Goal: Transaction & Acquisition: Download file/media

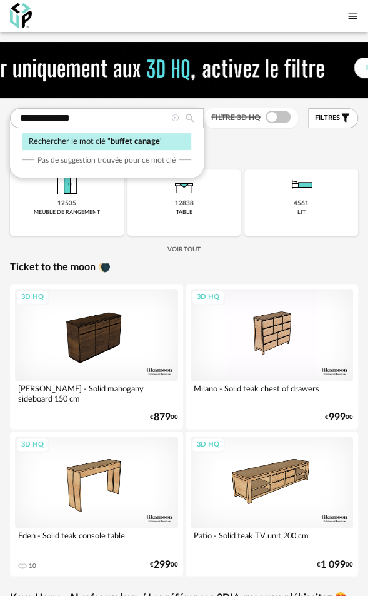
type input "**********"
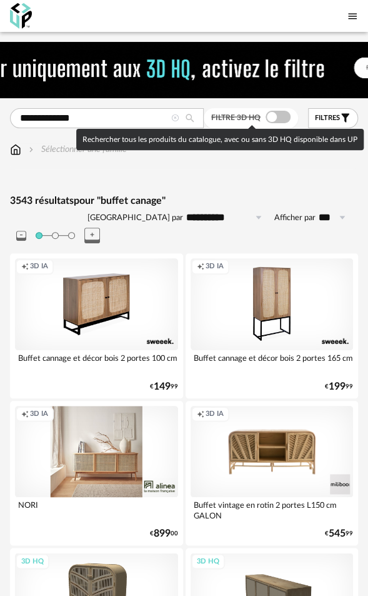
click at [276, 117] on span at bounding box center [278, 117] width 25 height 12
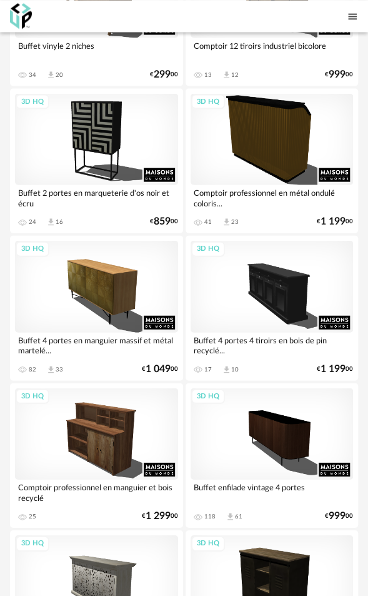
scroll to position [6352, 0]
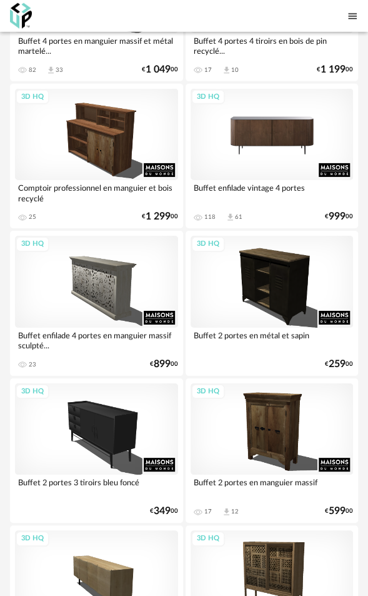
click at [292, 117] on div "3D HQ" at bounding box center [272, 135] width 163 height 92
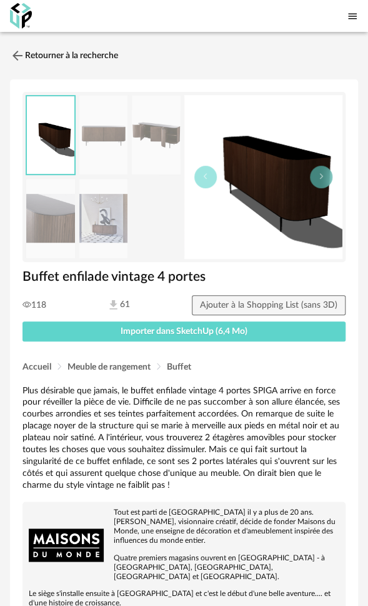
click at [117, 222] on img at bounding box center [103, 218] width 49 height 79
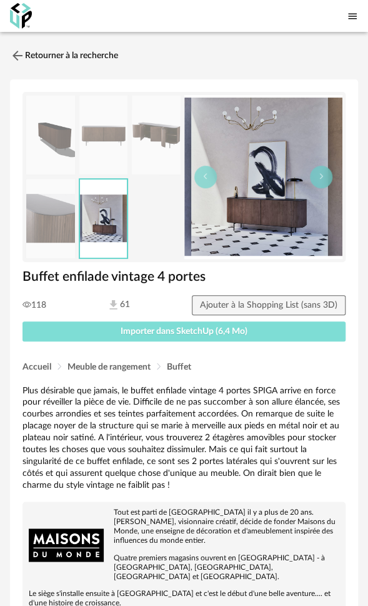
click at [181, 324] on button "Importer dans SketchUp (6,4 Mo)" at bounding box center [183, 331] width 323 height 20
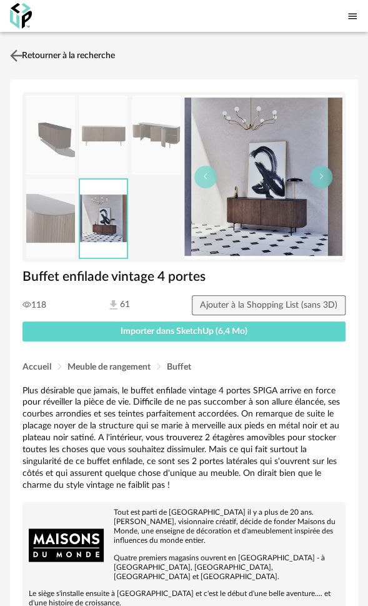
click at [74, 54] on link "Retourner à la recherche" at bounding box center [61, 55] width 108 height 27
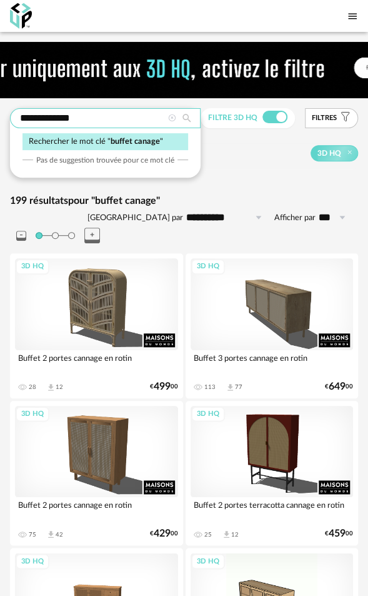
drag, startPoint x: 97, startPoint y: 122, endPoint x: -69, endPoint y: 119, distance: 166.3
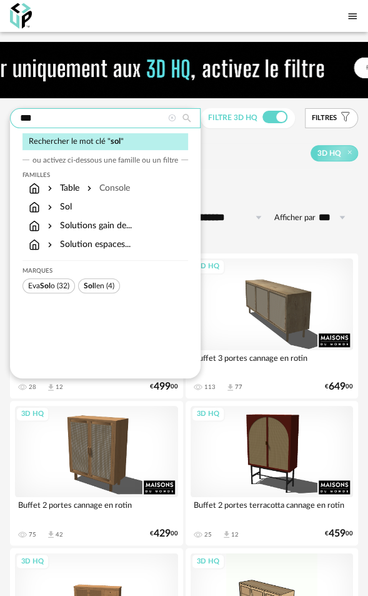
type input "***"
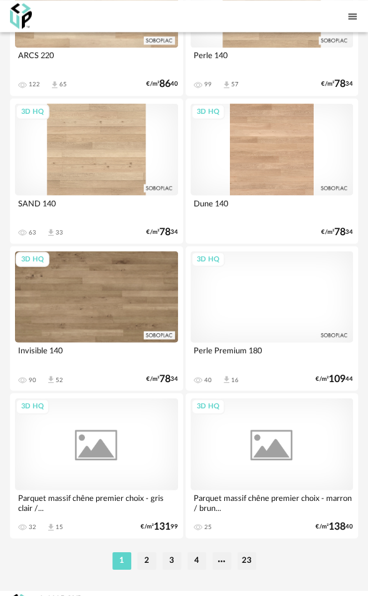
scroll to position [7076, 0]
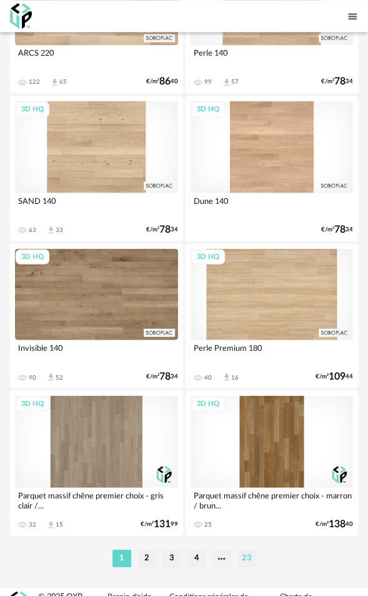
click at [242, 549] on li "23" at bounding box center [246, 557] width 19 height 17
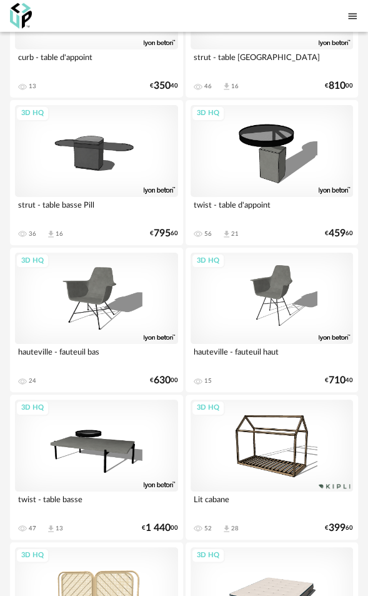
scroll to position [2221, 0]
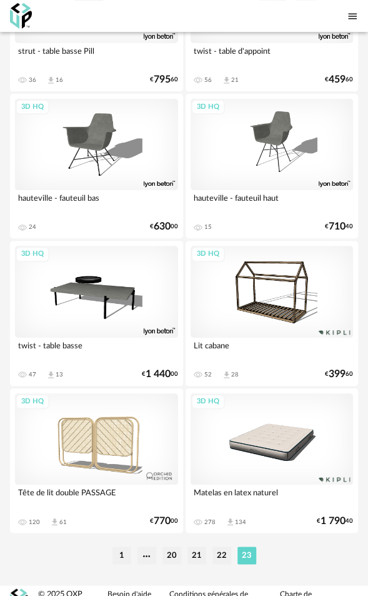
click at [222, 546] on li "22" at bounding box center [221, 554] width 19 height 17
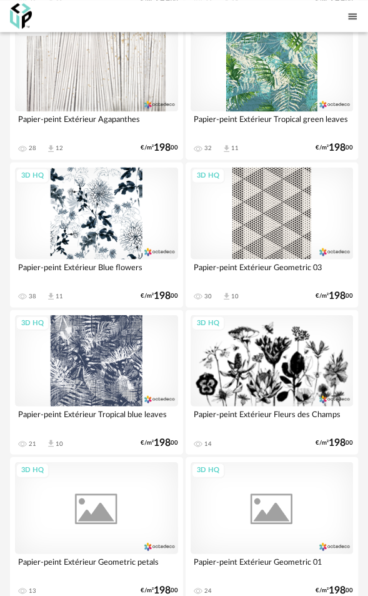
scroll to position [7071, 0]
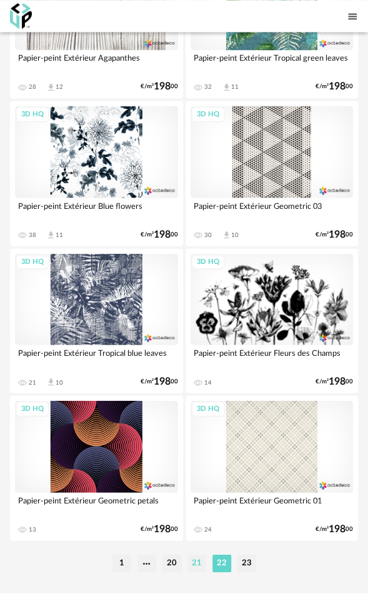
click at [192, 554] on li "21" at bounding box center [196, 562] width 19 height 17
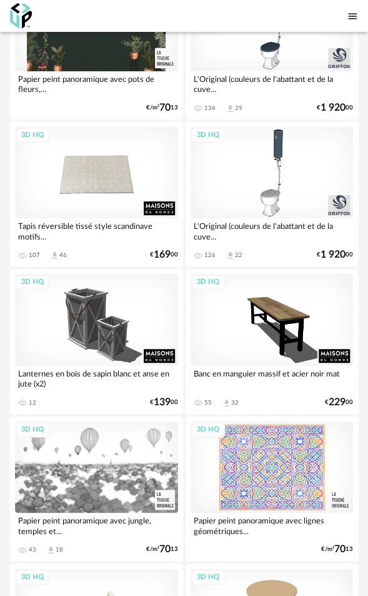
scroll to position [7076, 0]
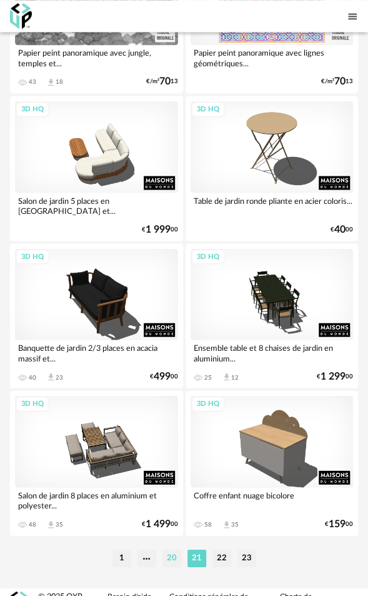
click at [173, 549] on li "20" at bounding box center [171, 557] width 19 height 17
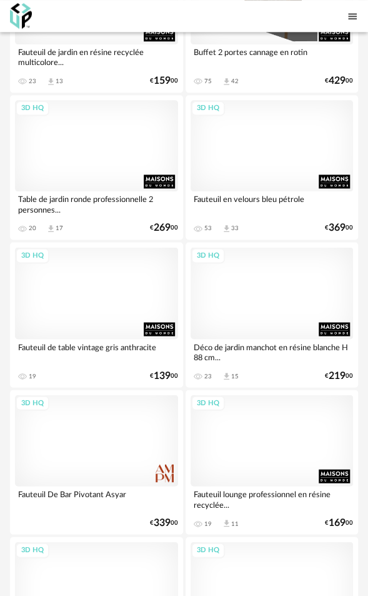
scroll to position [7076, 0]
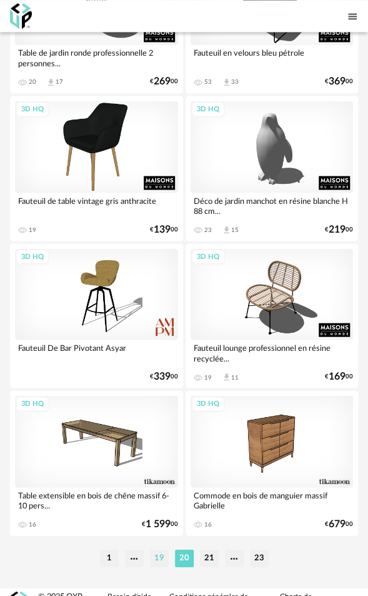
click at [156, 549] on li "19" at bounding box center [159, 557] width 19 height 17
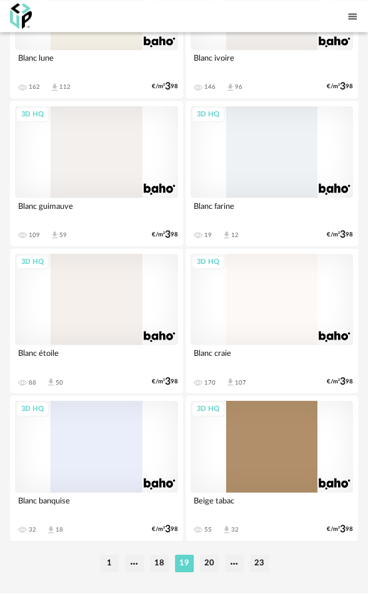
scroll to position [7076, 0]
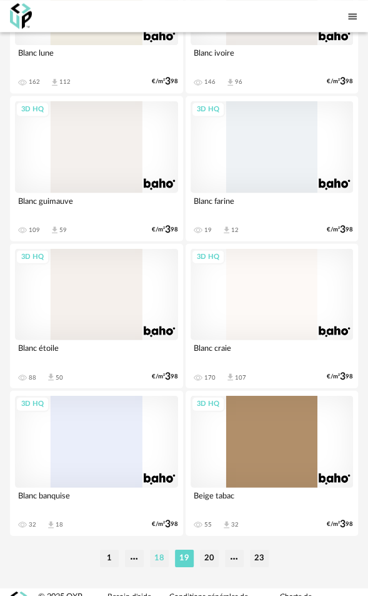
click at [161, 549] on li "18" at bounding box center [159, 557] width 19 height 17
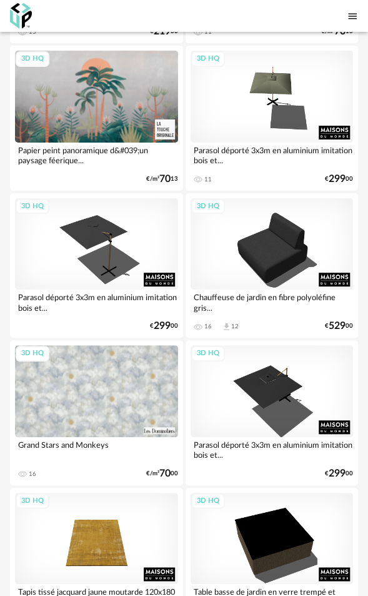
scroll to position [4375, 0]
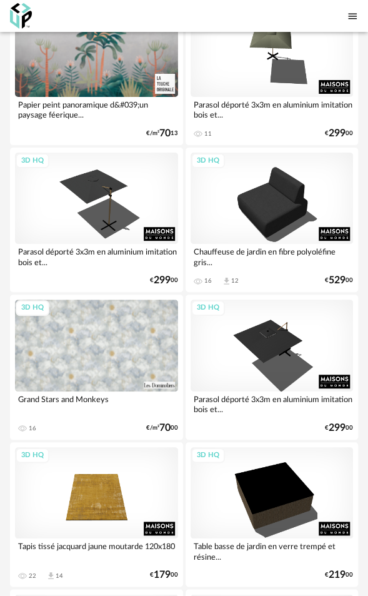
click at [115, 354] on div "3D HQ" at bounding box center [96, 345] width 163 height 92
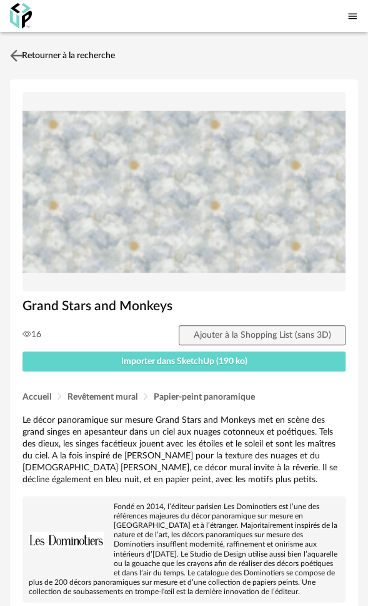
click at [65, 56] on link "Retourner à la recherche" at bounding box center [61, 55] width 108 height 27
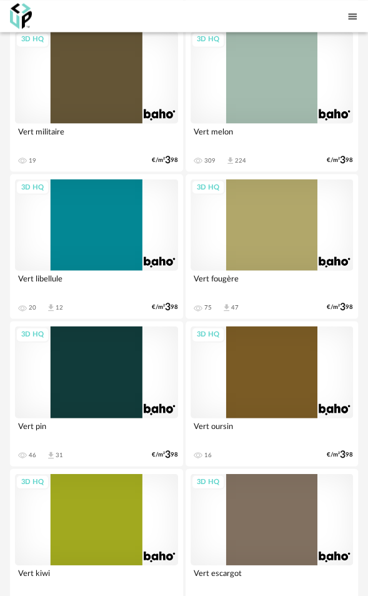
scroll to position [5979, 0]
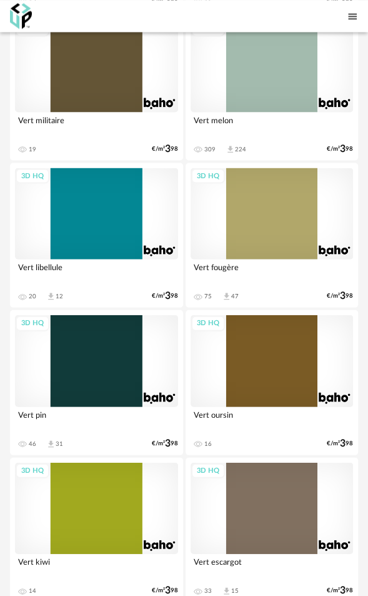
click at [261, 206] on div "3D HQ" at bounding box center [272, 213] width 163 height 92
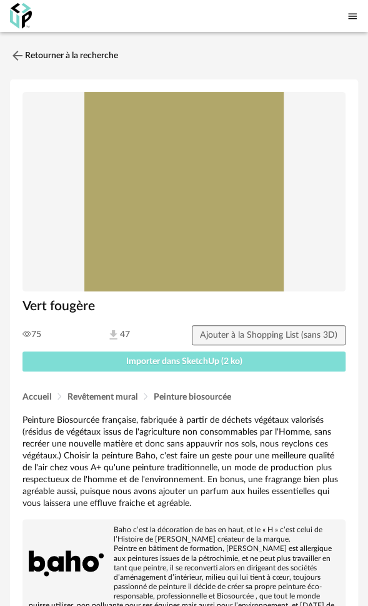
click at [159, 360] on span "Importer dans SketchUp (2 ko)" at bounding box center [184, 361] width 116 height 9
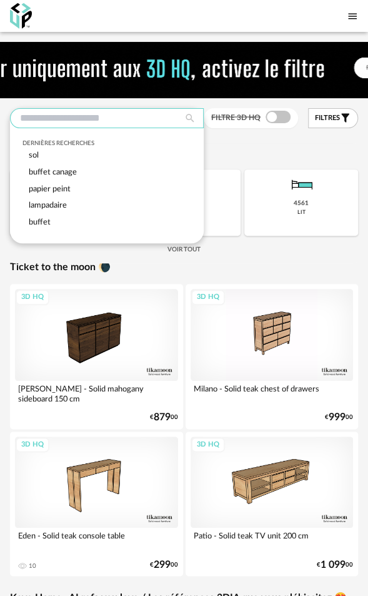
click at [64, 119] on input "text" at bounding box center [107, 118] width 194 height 20
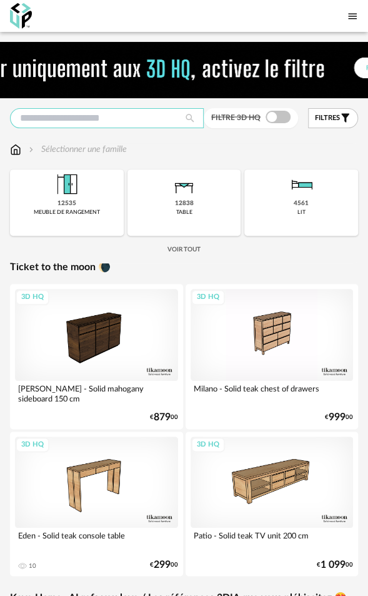
click at [100, 119] on input "text" at bounding box center [107, 118] width 194 height 20
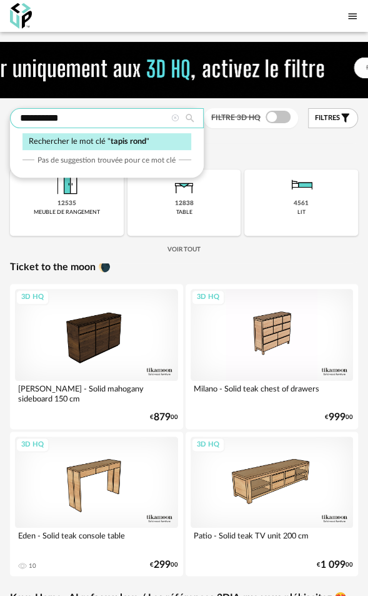
type input "**********"
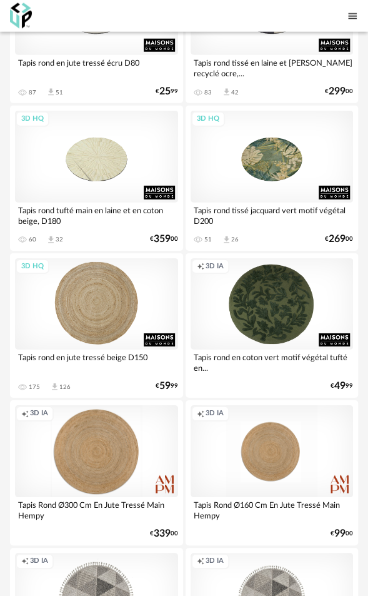
scroll to position [750, 0]
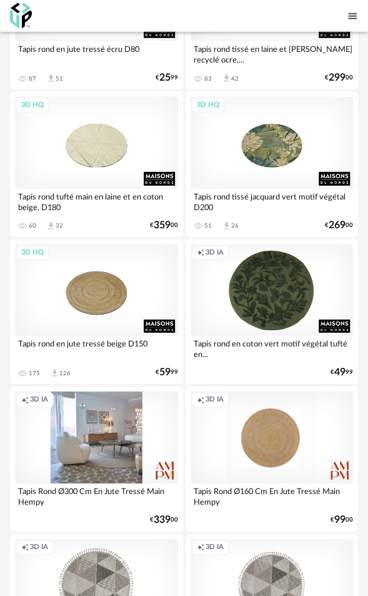
click at [111, 422] on div "Creation icon 3D IA" at bounding box center [96, 437] width 163 height 92
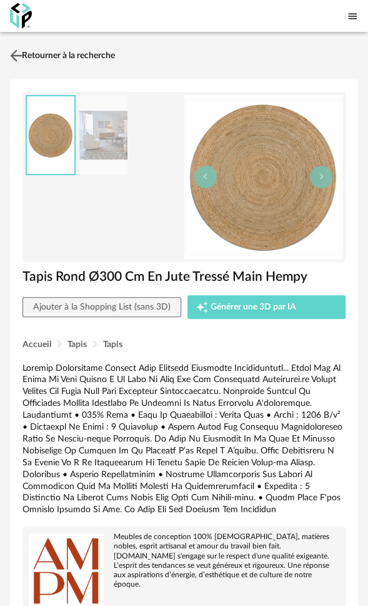
click at [52, 52] on link "Retourner à la recherche" at bounding box center [61, 55] width 108 height 27
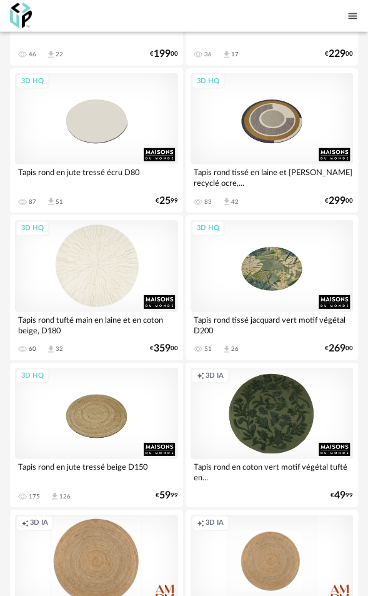
scroll to position [625, 0]
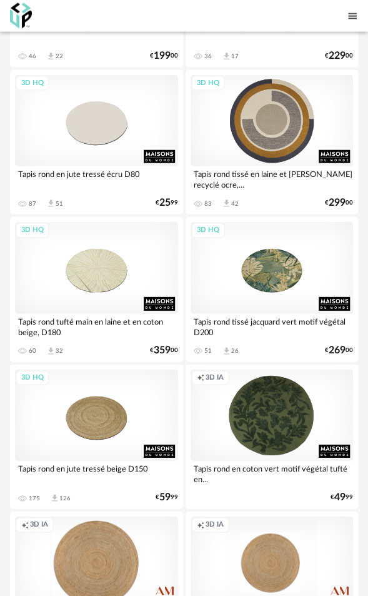
click at [278, 101] on div "3D HQ" at bounding box center [272, 121] width 163 height 92
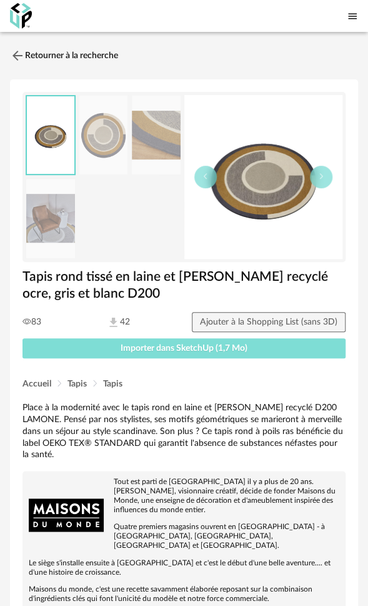
click at [177, 347] on span "Importer dans SketchUp (1,7 Mo)" at bounding box center [184, 348] width 127 height 9
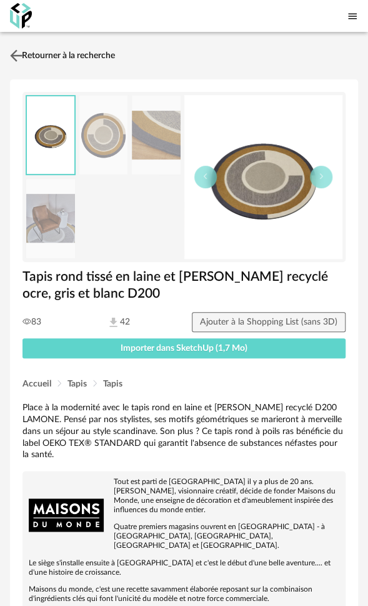
click at [87, 52] on link "Retourner à la recherche" at bounding box center [61, 55] width 108 height 27
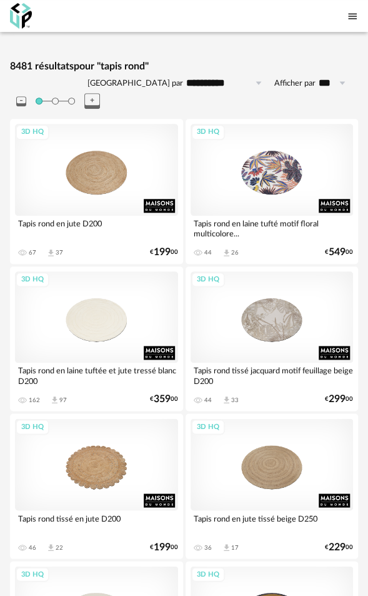
scroll to position [84, 0]
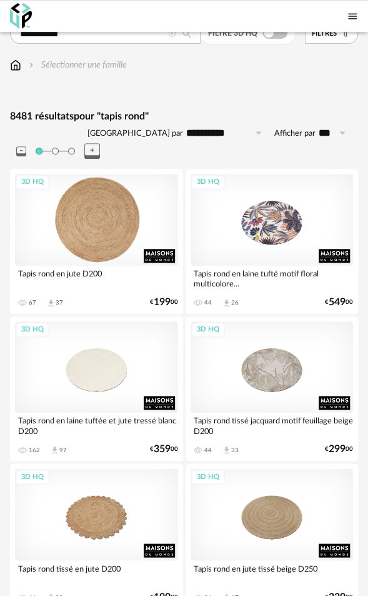
click at [97, 196] on div "3D HQ" at bounding box center [96, 220] width 163 height 92
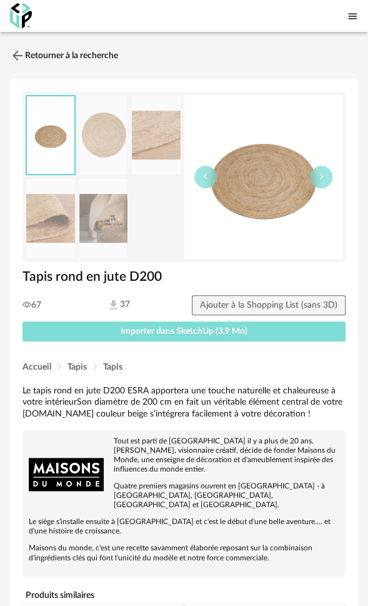
click at [206, 327] on span "Importer dans SketchUp (3,9 Mo)" at bounding box center [184, 331] width 127 height 9
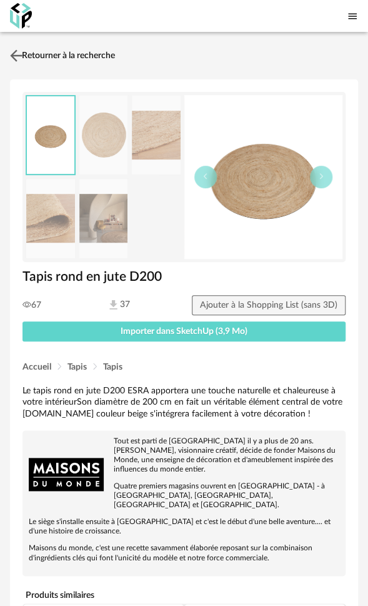
click at [40, 53] on link "Retourner à la recherche" at bounding box center [61, 55] width 108 height 27
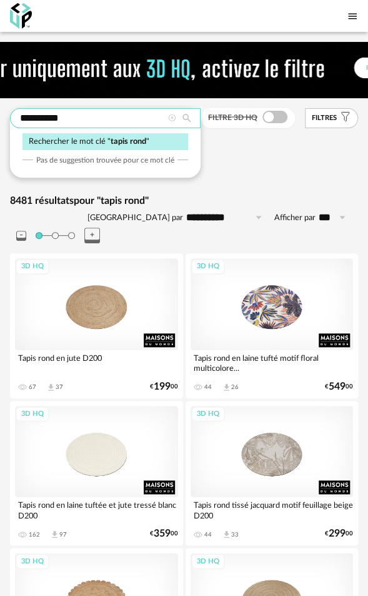
drag, startPoint x: 88, startPoint y: 119, endPoint x: -55, endPoint y: 106, distance: 143.7
type input "**********"
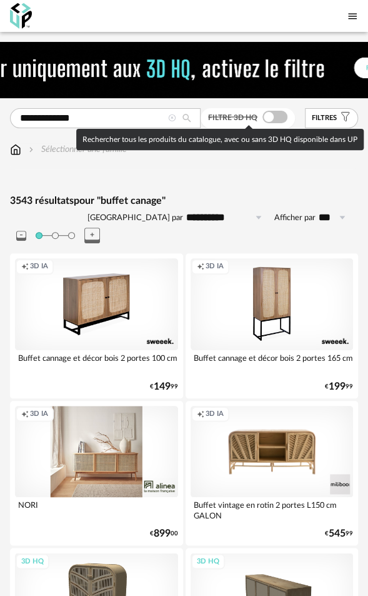
click at [270, 115] on span at bounding box center [274, 117] width 25 height 12
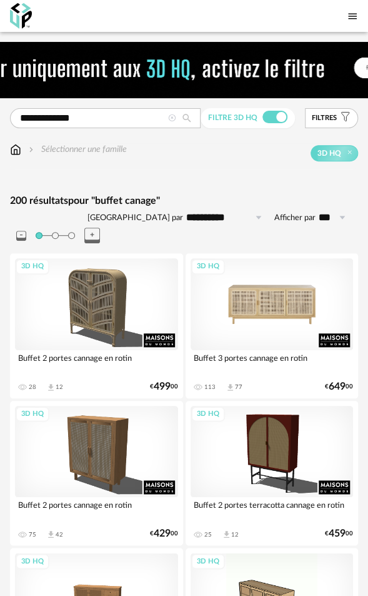
click at [265, 285] on div "3D HQ" at bounding box center [272, 304] width 163 height 92
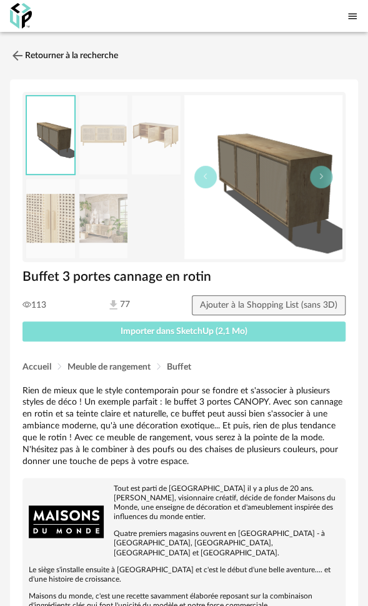
click at [162, 327] on span "Importer dans SketchUp (2,1 Mo)" at bounding box center [184, 331] width 127 height 9
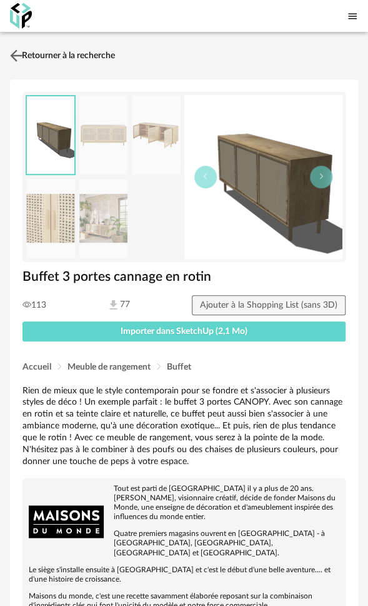
click at [46, 57] on link "Retourner à la recherche" at bounding box center [61, 55] width 108 height 27
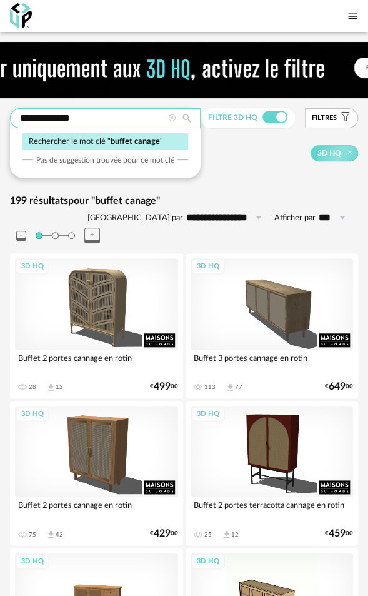
drag, startPoint x: 91, startPoint y: 119, endPoint x: -127, endPoint y: 96, distance: 219.9
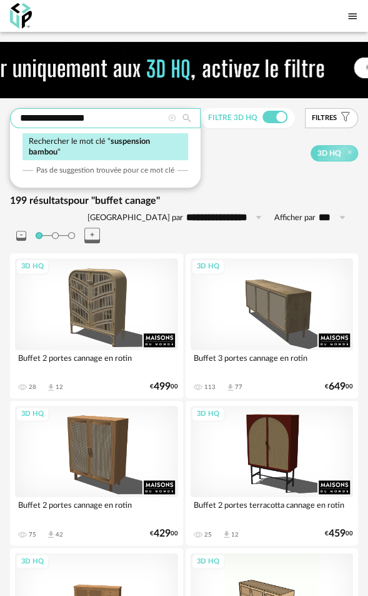
type input "**********"
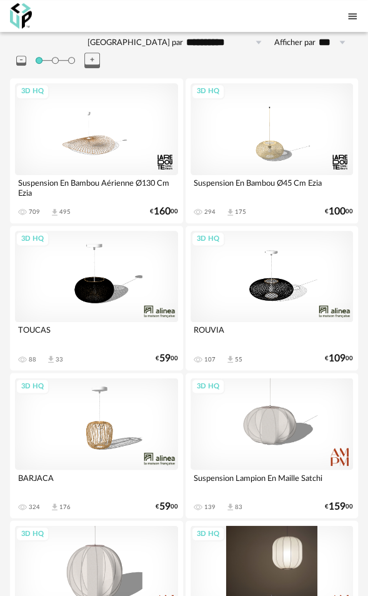
scroll to position [125, 0]
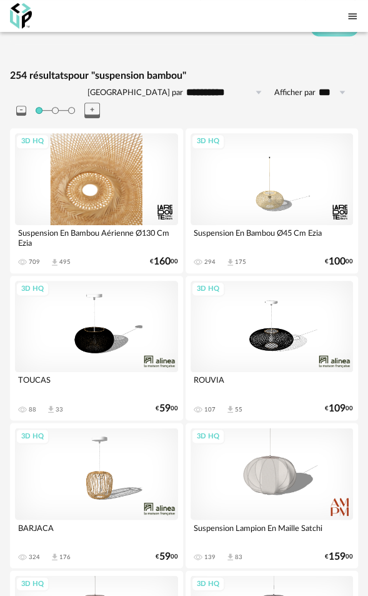
click at [94, 177] on div "3D HQ" at bounding box center [96, 179] width 163 height 92
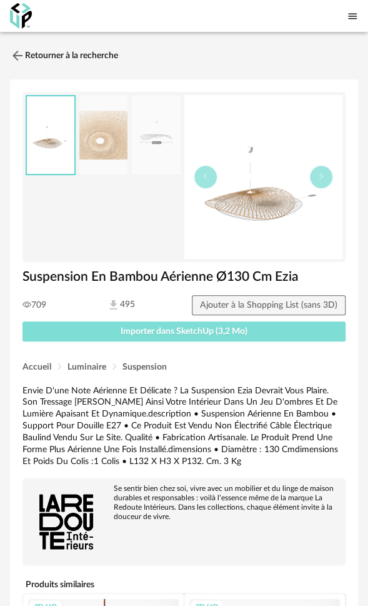
click at [207, 332] on span "Importer dans SketchUp (3,2 Mo)" at bounding box center [184, 331] width 127 height 9
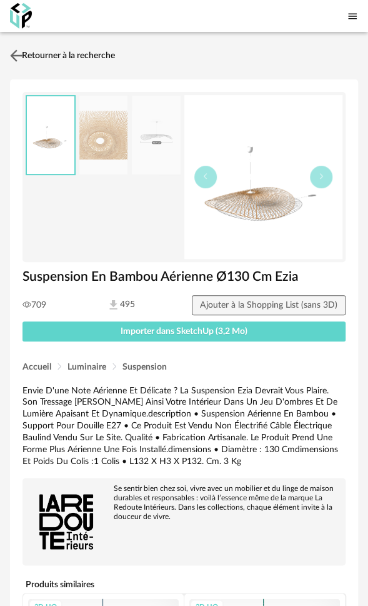
click at [90, 57] on link "Retourner à la recherche" at bounding box center [61, 55] width 108 height 27
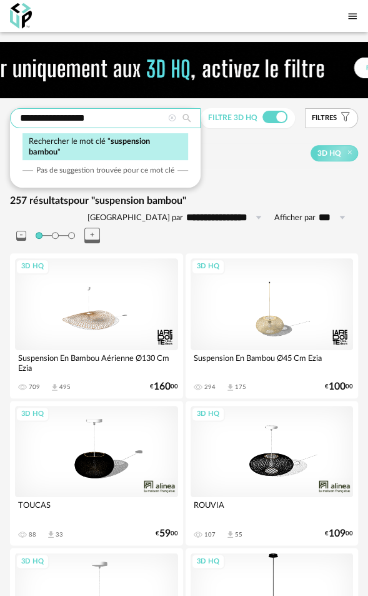
drag, startPoint x: 70, startPoint y: 117, endPoint x: -59, endPoint y: 116, distance: 128.8
type input "**********"
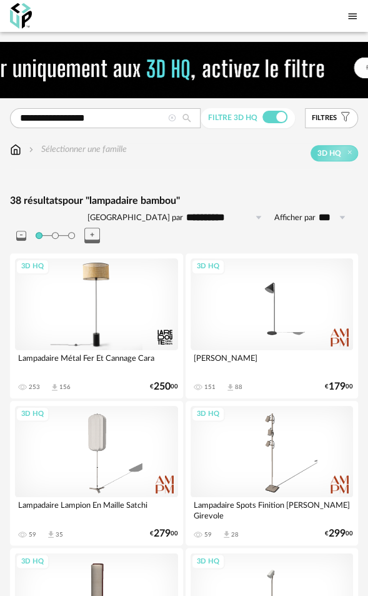
click at [116, 308] on div "3D HQ" at bounding box center [96, 304] width 163 height 92
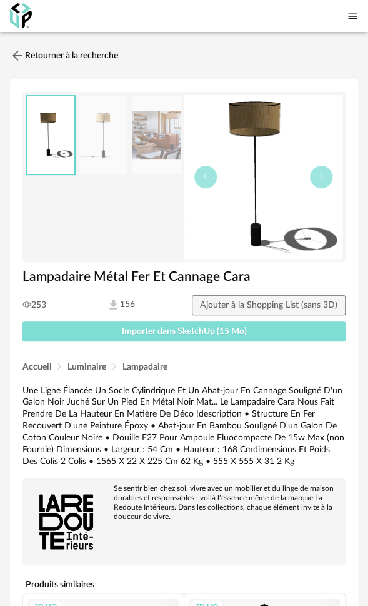
click at [186, 329] on span "Importer dans SketchUp (15 Mo)" at bounding box center [184, 331] width 125 height 9
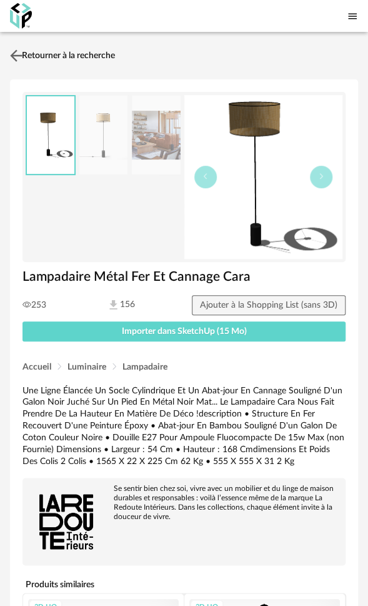
click at [102, 49] on link "Retourner à la recherche" at bounding box center [61, 55] width 108 height 27
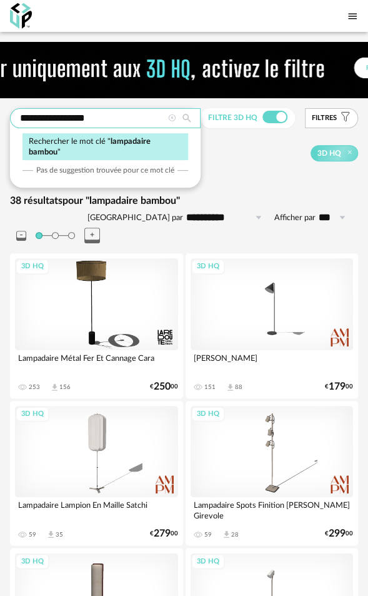
drag, startPoint x: 67, startPoint y: 117, endPoint x: -35, endPoint y: 114, distance: 102.5
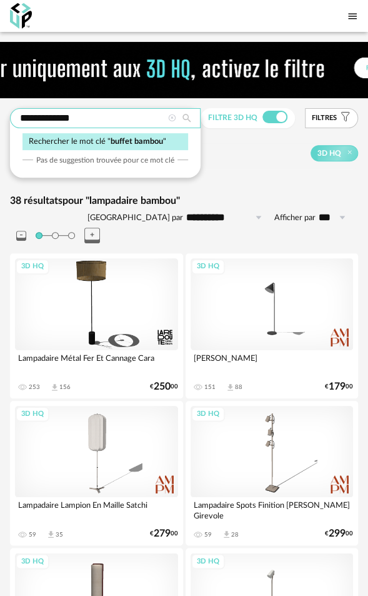
type input "**********"
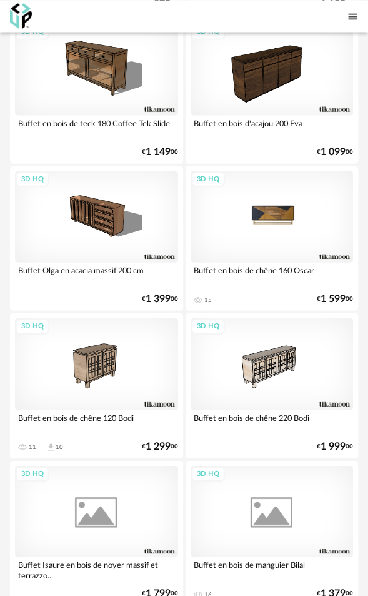
scroll to position [562, 0]
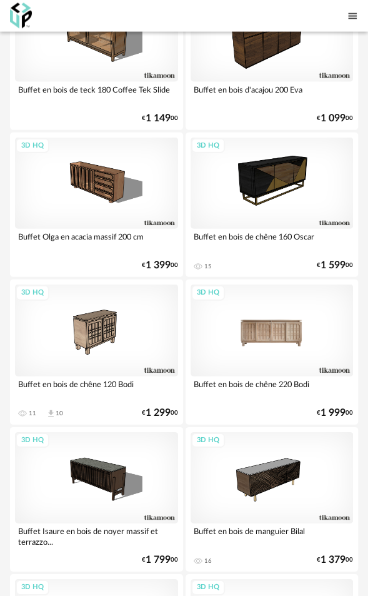
click at [269, 319] on div "3D HQ" at bounding box center [272, 330] width 163 height 92
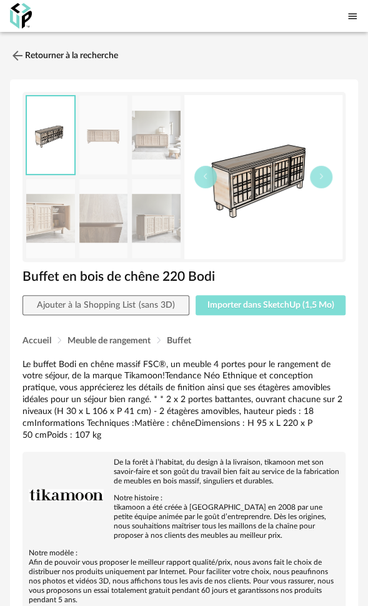
click at [264, 304] on span "Importer dans SketchUp (1,5 Mo)" at bounding box center [270, 305] width 127 height 9
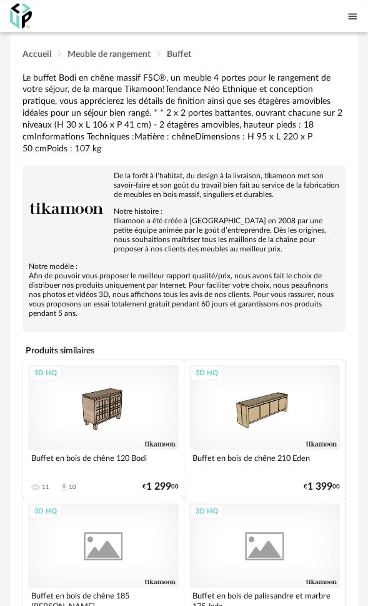
scroll to position [312, 0]
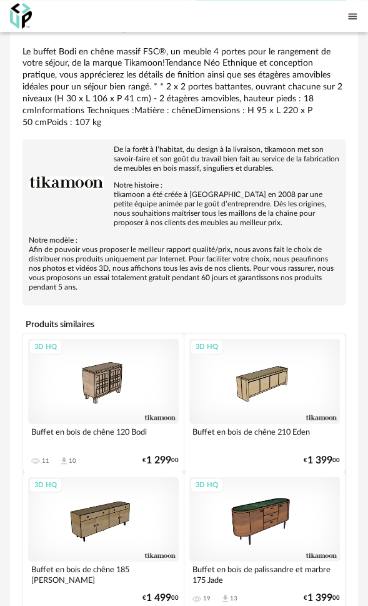
drag, startPoint x: 1, startPoint y: 436, endPoint x: -17, endPoint y: 441, distance: 19.0
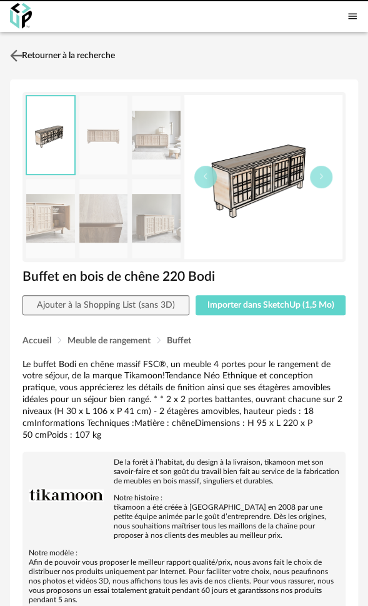
click at [41, 54] on link "Retourner à la recherche" at bounding box center [61, 55] width 108 height 27
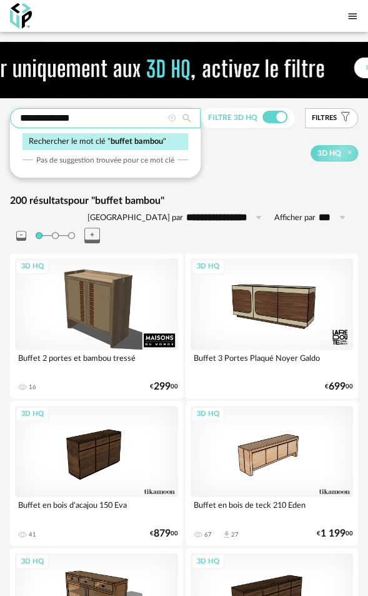
drag, startPoint x: 87, startPoint y: 117, endPoint x: -24, endPoint y: 115, distance: 111.3
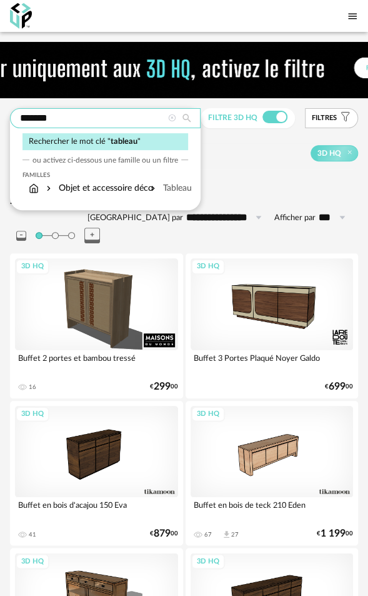
type input "*******"
type input "**********"
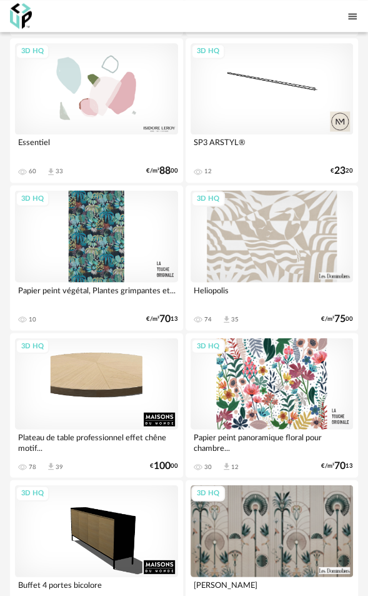
scroll to position [7076, 0]
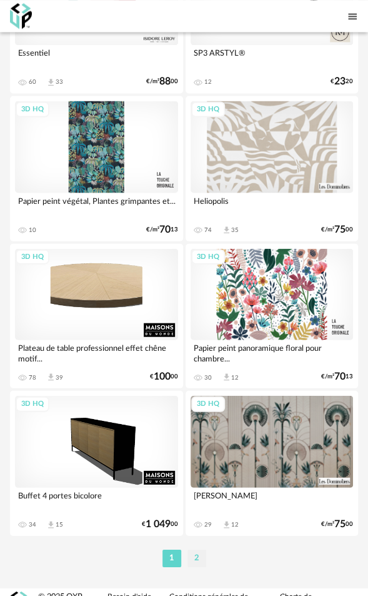
click at [197, 549] on li "2" at bounding box center [196, 557] width 19 height 17
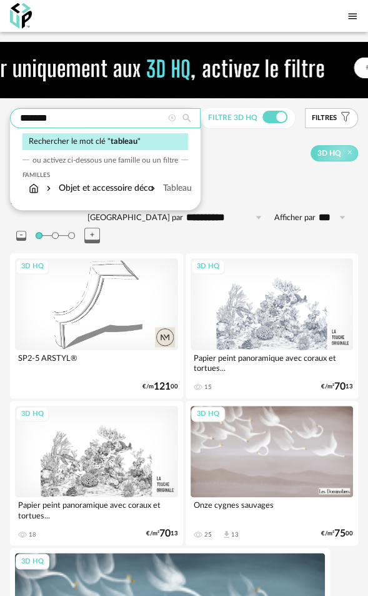
drag, startPoint x: 76, startPoint y: 114, endPoint x: -65, endPoint y: 114, distance: 141.2
click at [0, 114] on html "Nouvelle shopping list Mettre à jour ma Shopping List Refresh icon Shopping Lis…" at bounding box center [184, 427] width 368 height 855
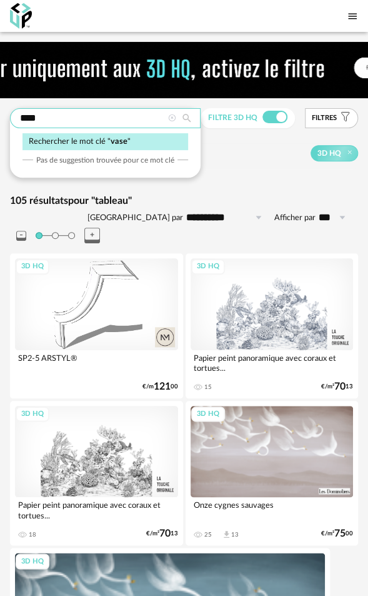
type input "****"
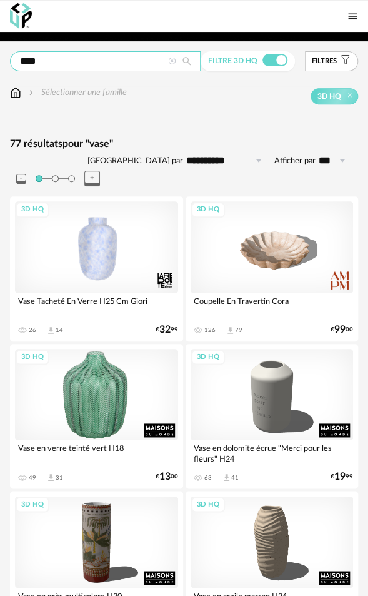
scroll to position [62, 0]
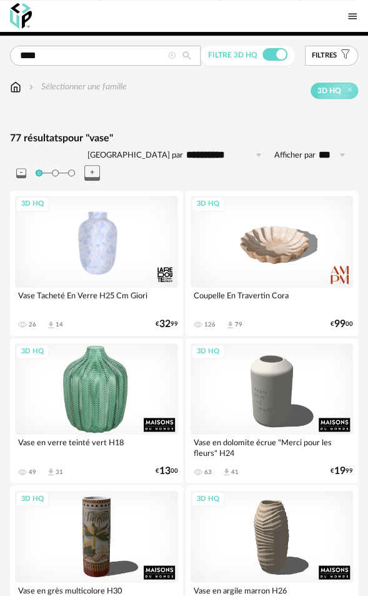
click at [103, 389] on div "3D HQ" at bounding box center [96, 389] width 163 height 92
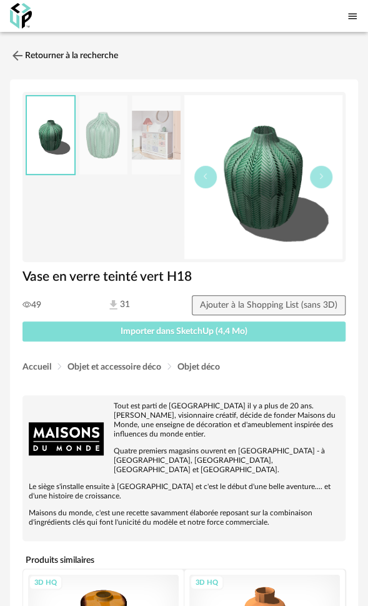
click at [118, 333] on button "Importer dans SketchUp (4,4 Mo)" at bounding box center [183, 331] width 323 height 20
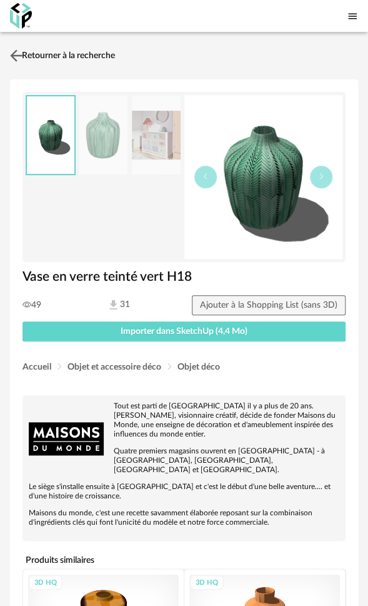
click at [37, 56] on link "Retourner à la recherche" at bounding box center [61, 55] width 108 height 27
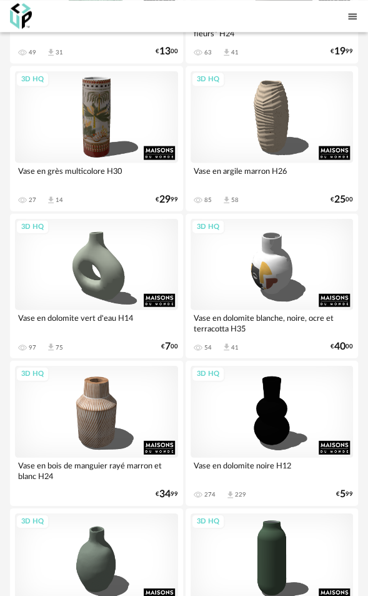
scroll to position [500, 0]
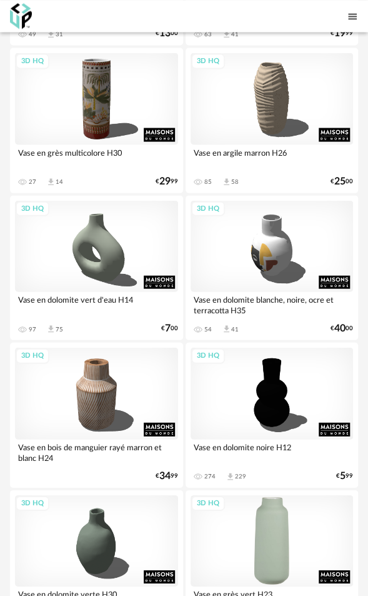
click at [271, 526] on div "3D HQ" at bounding box center [272, 540] width 163 height 92
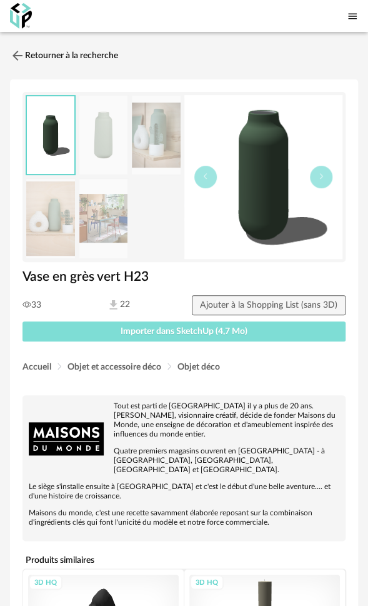
click at [169, 331] on span "Importer dans SketchUp (4,7 Mo)" at bounding box center [184, 331] width 127 height 9
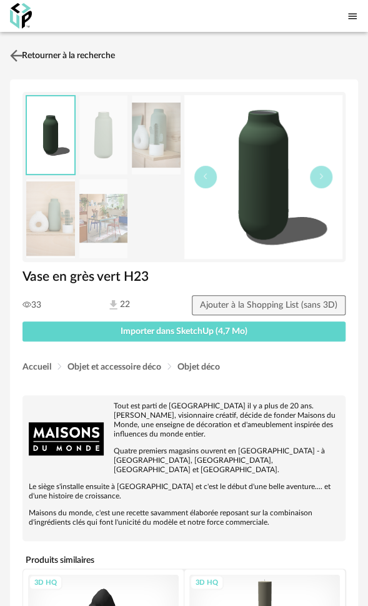
click at [77, 54] on link "Retourner à la recherche" at bounding box center [61, 55] width 108 height 27
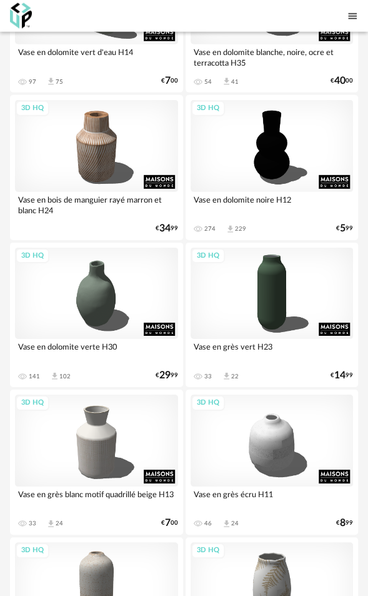
scroll to position [750, 0]
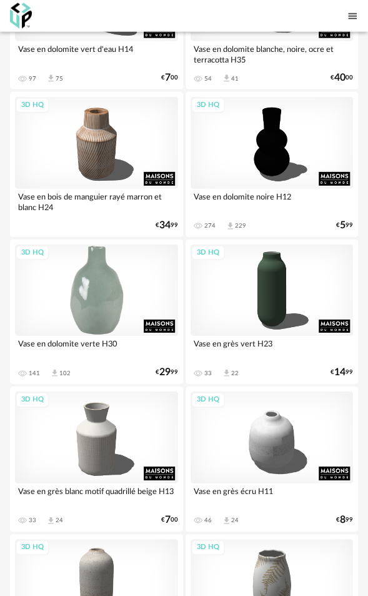
click at [104, 289] on div "3D HQ" at bounding box center [96, 290] width 163 height 92
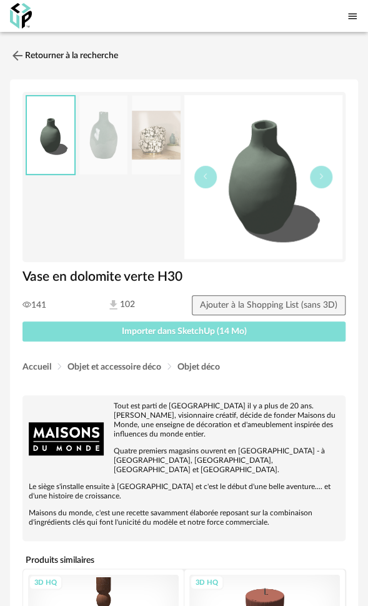
click at [142, 330] on span "Importer dans SketchUp (14 Mo)" at bounding box center [184, 331] width 125 height 9
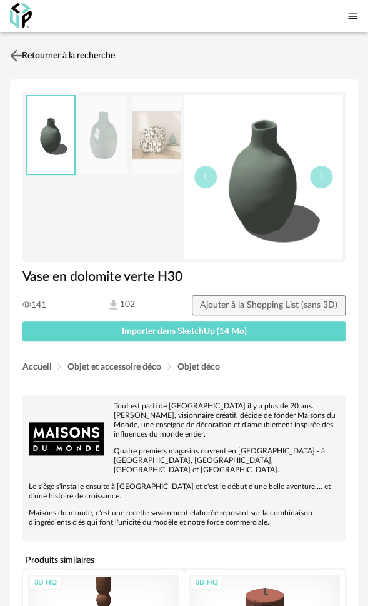
click at [78, 52] on link "Retourner à la recherche" at bounding box center [61, 55] width 108 height 27
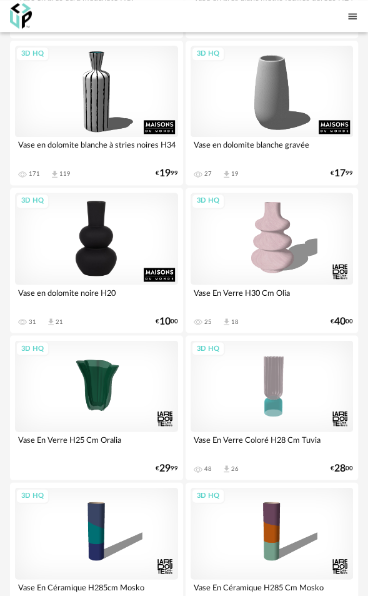
scroll to position [1500, 0]
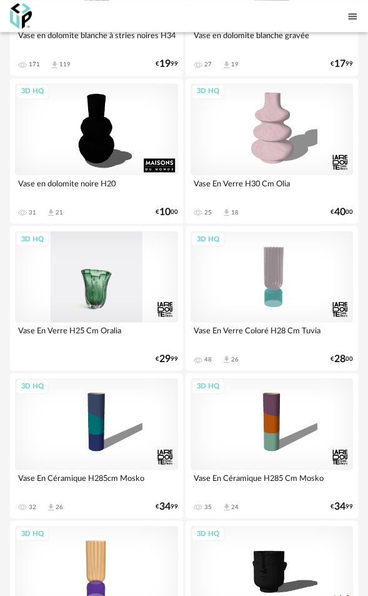
click at [97, 272] on div "3D HQ" at bounding box center [96, 277] width 163 height 92
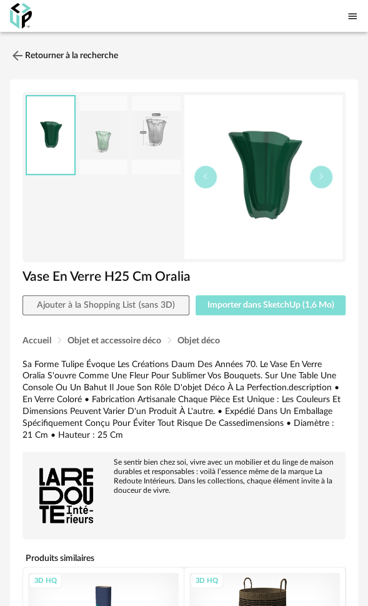
click at [227, 306] on span "Importer dans SketchUp (1,6 Mo)" at bounding box center [270, 305] width 127 height 9
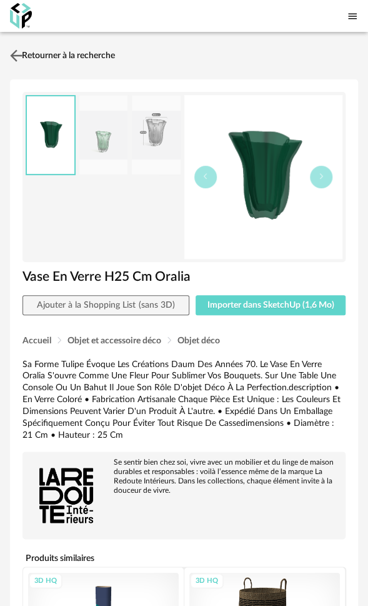
click at [26, 52] on link "Retourner à la recherche" at bounding box center [61, 55] width 108 height 27
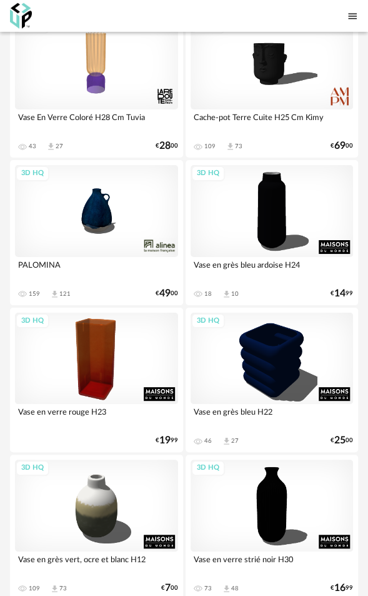
scroll to position [2062, 0]
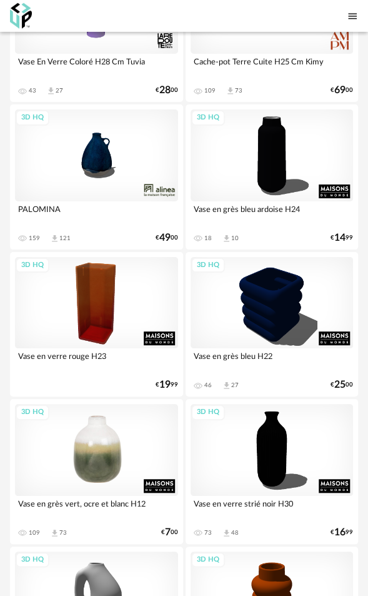
click at [107, 442] on div "3D HQ" at bounding box center [96, 450] width 163 height 92
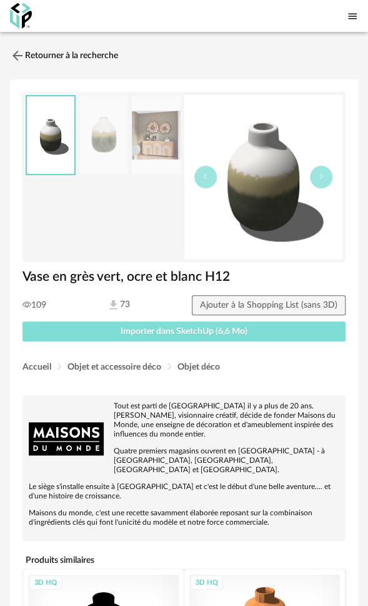
click at [150, 330] on span "Importer dans SketchUp (6,6 Mo)" at bounding box center [184, 331] width 127 height 9
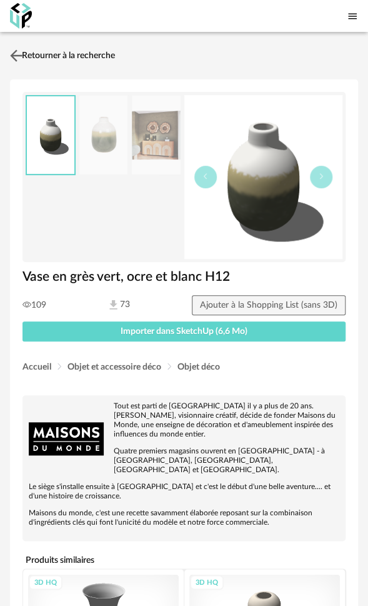
click at [66, 53] on link "Retourner à la recherche" at bounding box center [61, 55] width 108 height 27
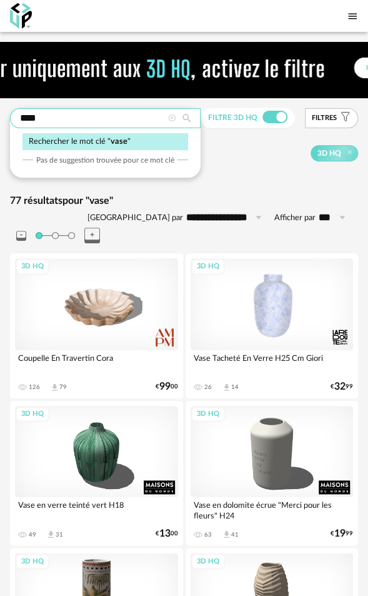
drag, startPoint x: 73, startPoint y: 116, endPoint x: -27, endPoint y: 117, distance: 100.6
type input "**********"
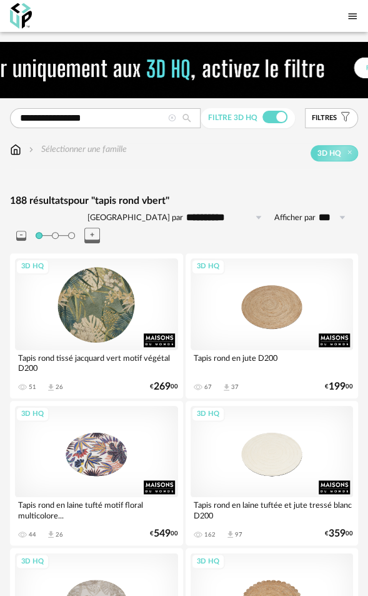
click at [101, 299] on div "3D HQ" at bounding box center [96, 304] width 163 height 92
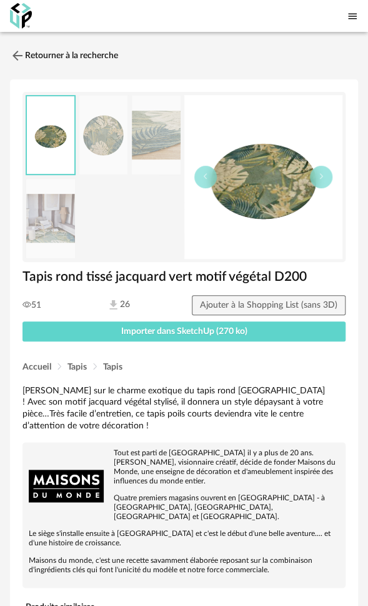
click at [67, 232] on img at bounding box center [50, 218] width 49 height 79
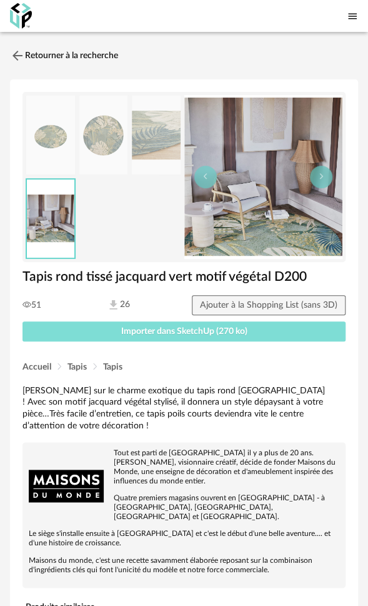
click at [168, 334] on span "Importer dans SketchUp (270 ko)" at bounding box center [184, 331] width 126 height 9
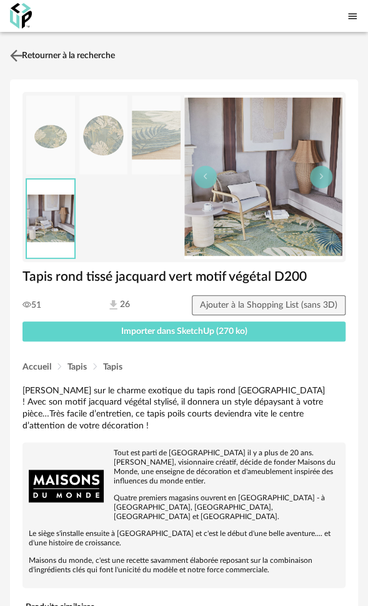
click at [115, 50] on link "Retourner à la recherche" at bounding box center [61, 55] width 108 height 27
